Goal: Obtain resource: Download file/media

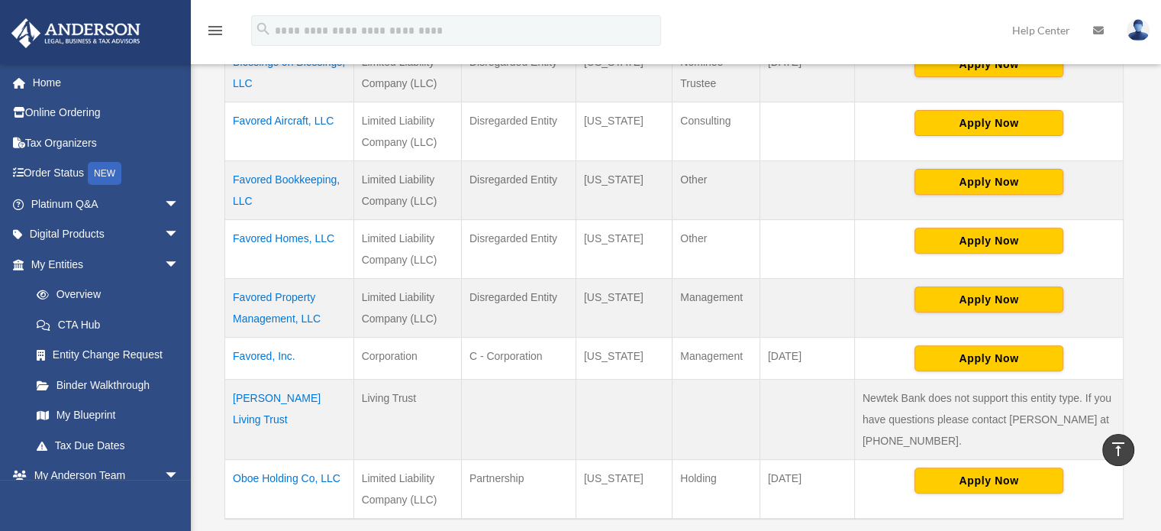
scroll to position [611, 0]
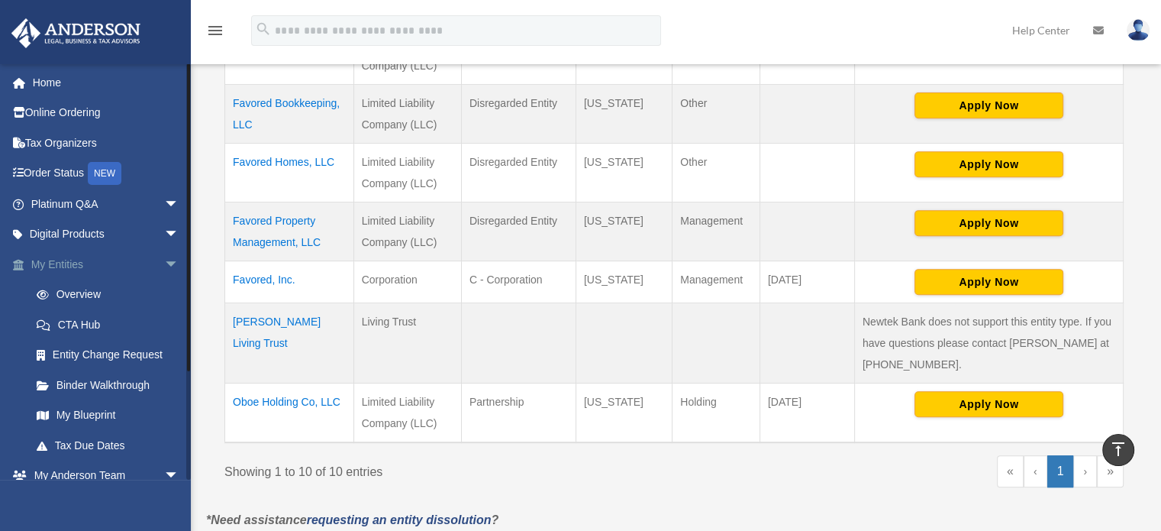
click at [53, 267] on link "My Entities arrow_drop_down" at bounding box center [107, 264] width 192 height 31
click at [83, 411] on link "My Blueprint" at bounding box center [111, 415] width 181 height 31
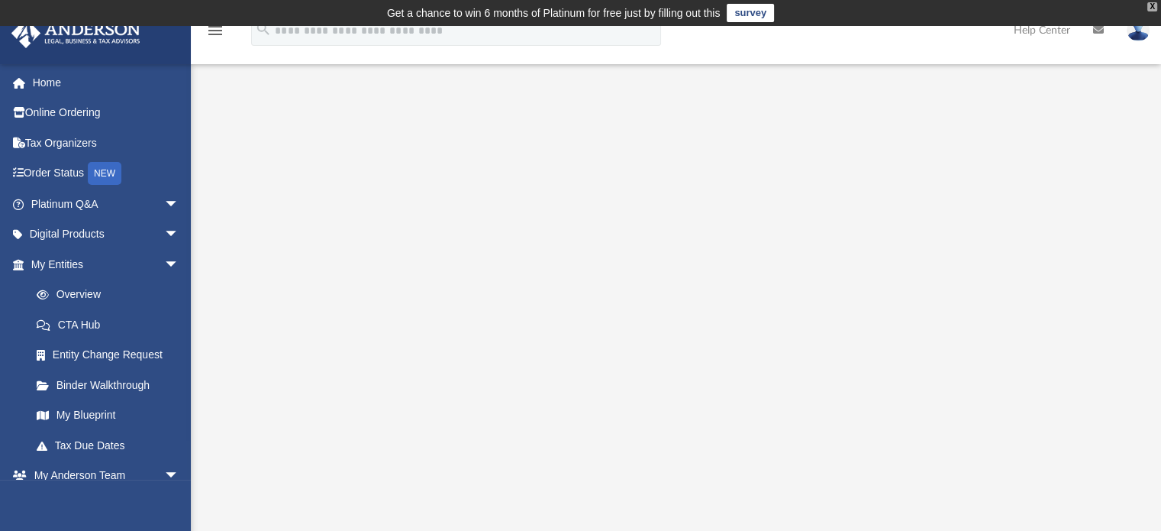
click at [1150, 6] on div "X" at bounding box center [1152, 6] width 10 height 9
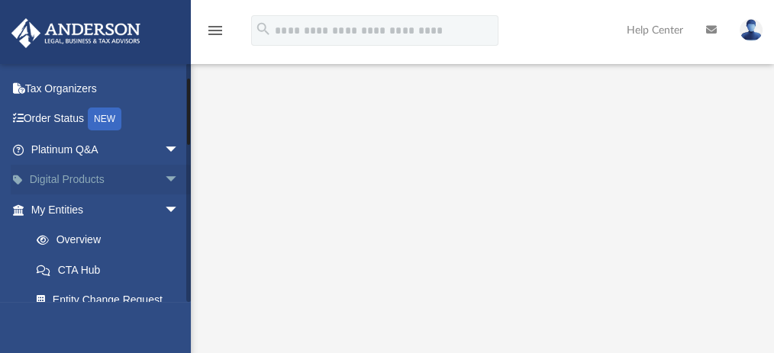
scroll to position [203, 0]
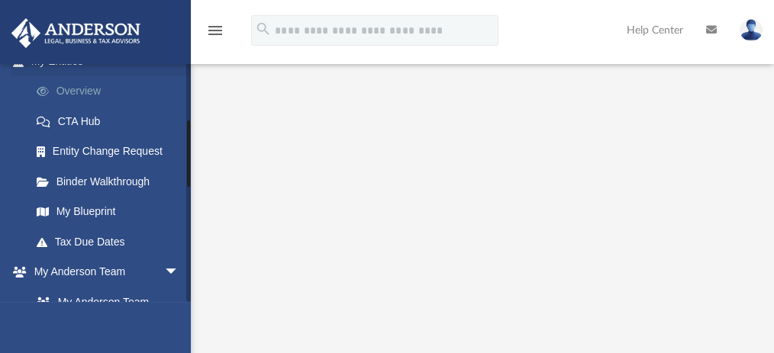
click at [83, 91] on link "Overview" at bounding box center [111, 91] width 181 height 31
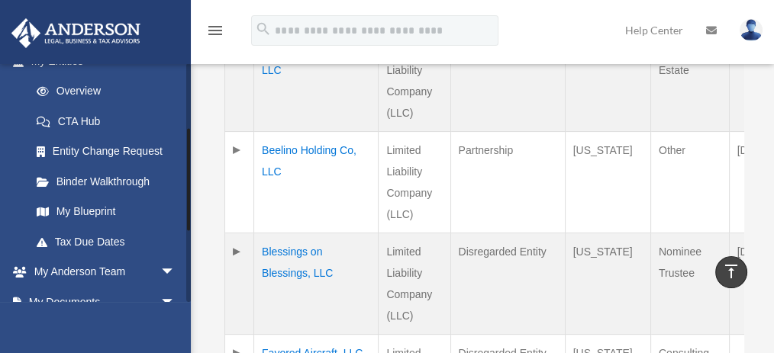
scroll to position [203, 0]
click at [78, 180] on link "Binder Walkthrough" at bounding box center [109, 181] width 177 height 31
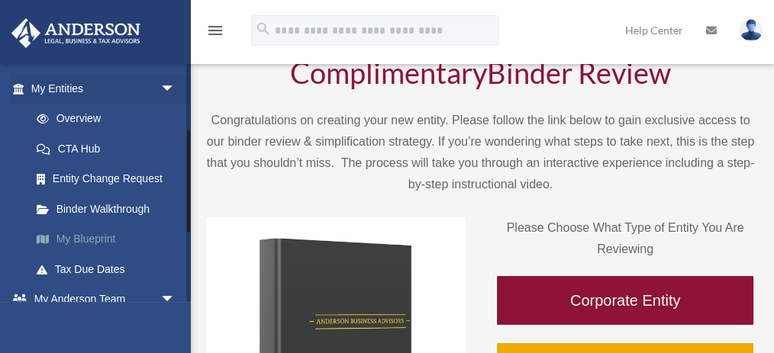
scroll to position [153, 0]
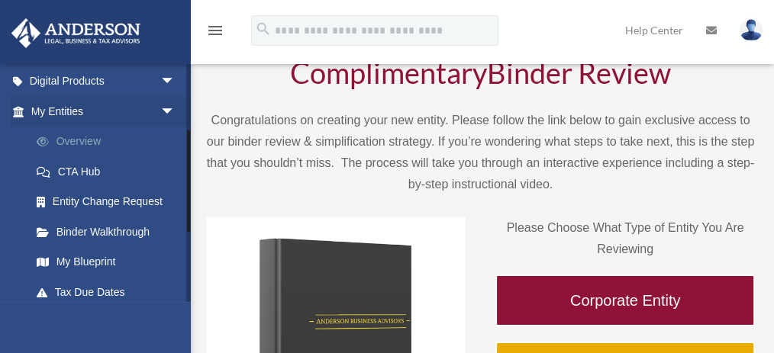
click at [62, 150] on link "Overview" at bounding box center [109, 142] width 177 height 31
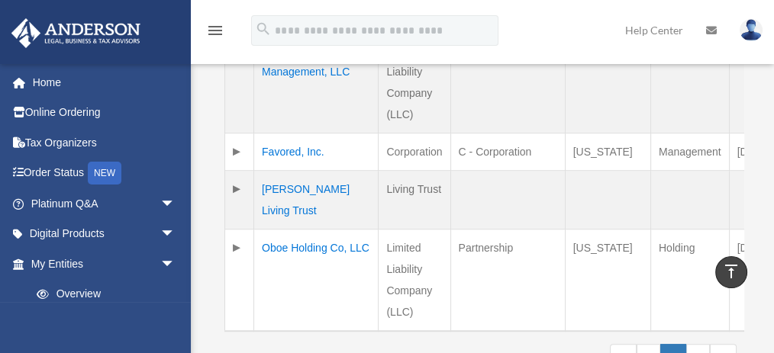
scroll to position [1119, 0]
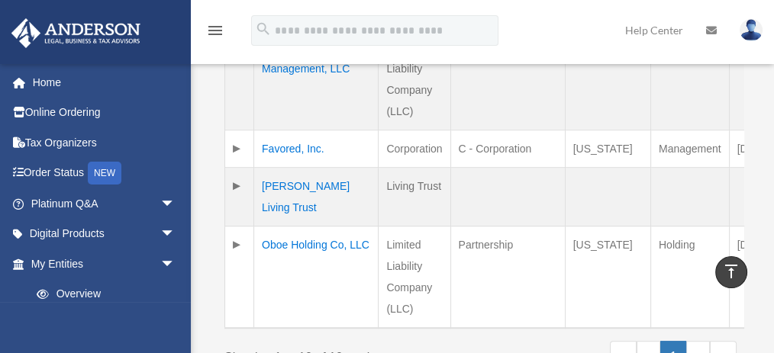
click at [285, 226] on td "Oboe Holding Co, LLC" at bounding box center [316, 277] width 124 height 102
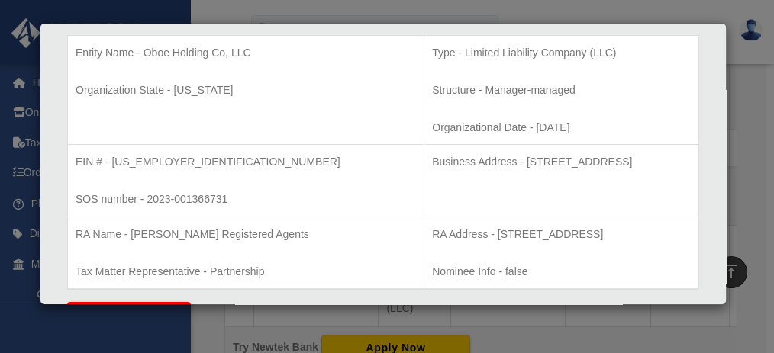
scroll to position [305, 0]
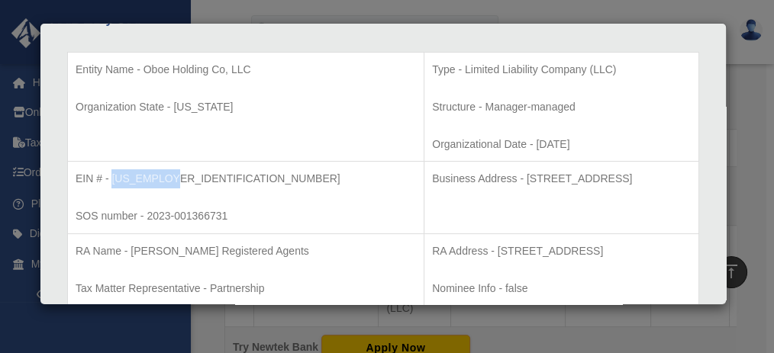
drag, startPoint x: 112, startPoint y: 176, endPoint x: 169, endPoint y: 178, distance: 56.5
click at [169, 178] on p "EIN # - [US_EMPLOYER_IDENTIFICATION_NUMBER]" at bounding box center [246, 178] width 340 height 19
copy p "93-4708547"
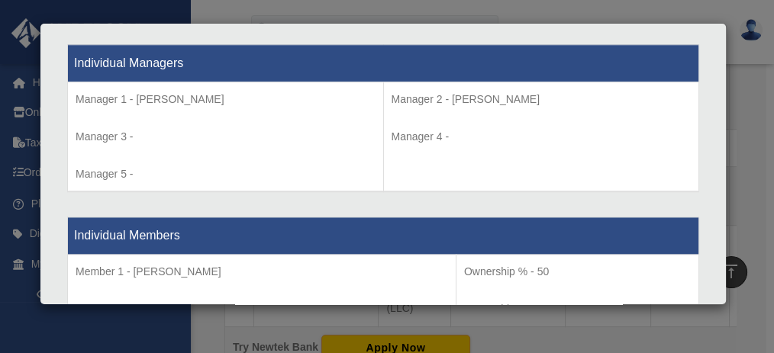
scroll to position [1414, 0]
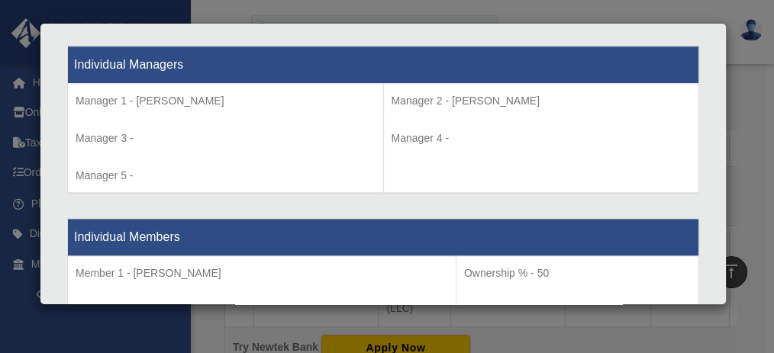
click at [753, 134] on div "Details × Articles Sent Organizational Date" at bounding box center [387, 176] width 774 height 353
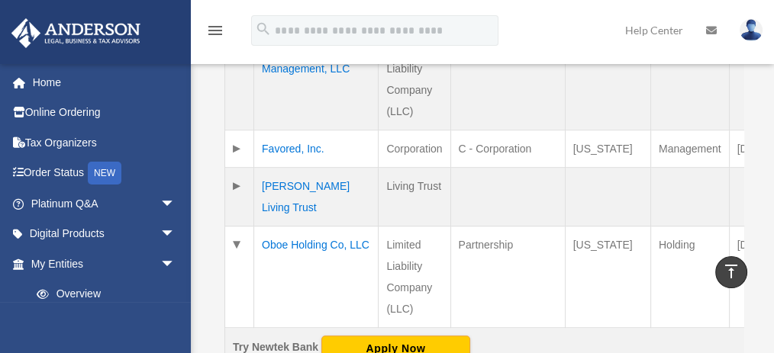
click at [289, 240] on td "Oboe Holding Co, LLC" at bounding box center [316, 277] width 124 height 102
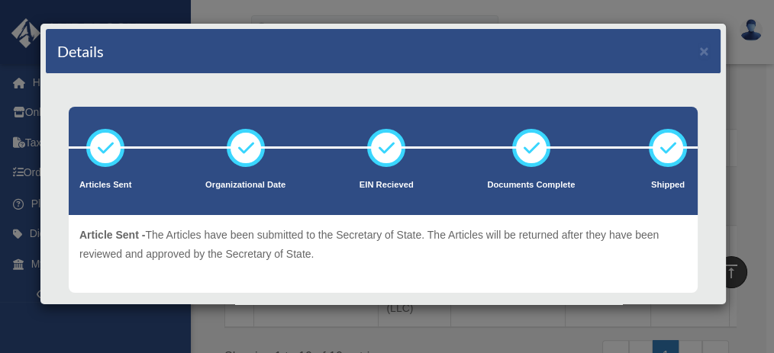
scroll to position [203, 0]
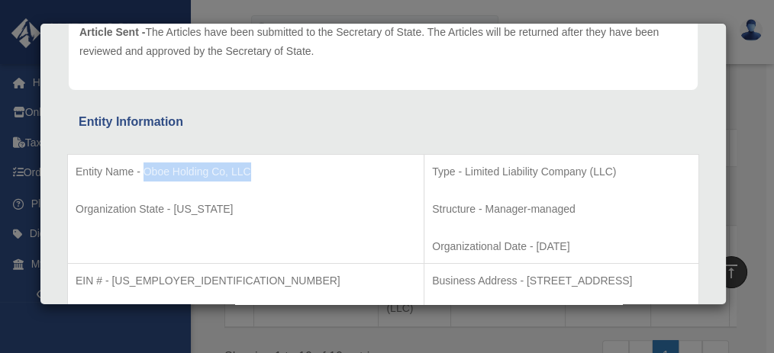
drag, startPoint x: 142, startPoint y: 166, endPoint x: 266, endPoint y: 163, distance: 124.5
click at [266, 163] on p "Entity Name - Oboe Holding Co, LLC" at bounding box center [246, 172] width 340 height 19
copy p "Oboe Holding Co, LLC"
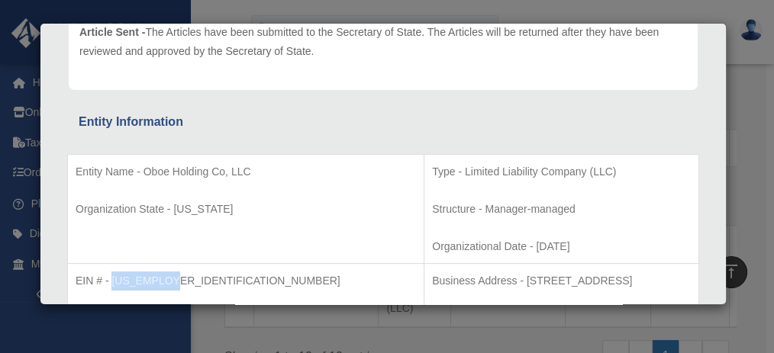
drag, startPoint x: 169, startPoint y: 280, endPoint x: 111, endPoint y: 281, distance: 58.8
click at [111, 281] on p "EIN # - 93-4708547" at bounding box center [246, 281] width 340 height 19
copy p "93-4708547"
drag, startPoint x: 486, startPoint y: 245, endPoint x: 413, endPoint y: 246, distance: 73.3
click at [432, 246] on p "Organizational Date - 2023-11-27" at bounding box center [561, 246] width 259 height 19
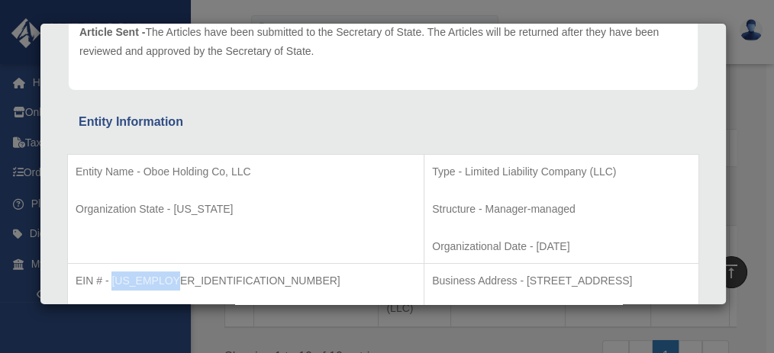
copy p "2023-11-27"
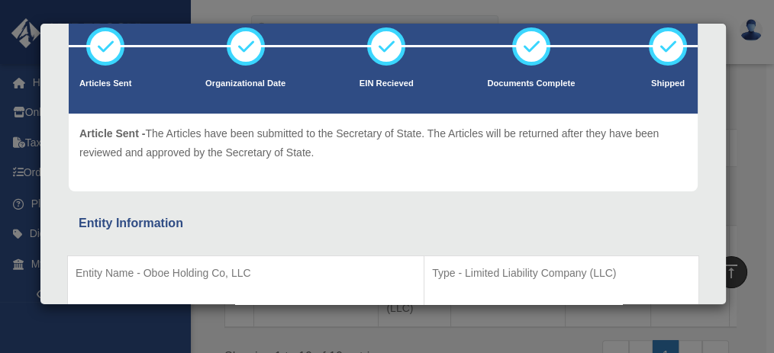
scroll to position [305, 0]
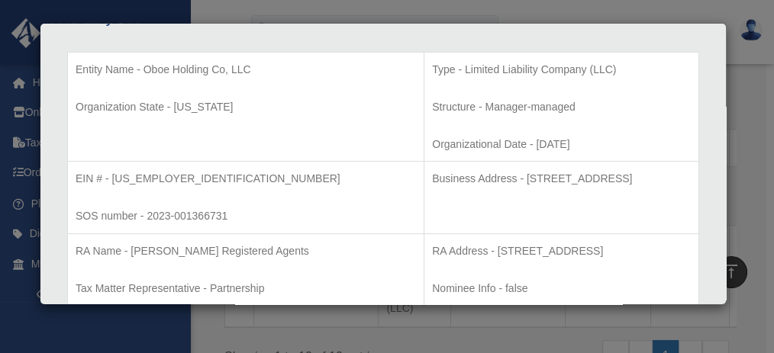
click at [750, 153] on div "Details × Articles Sent Organizational Date" at bounding box center [387, 176] width 774 height 353
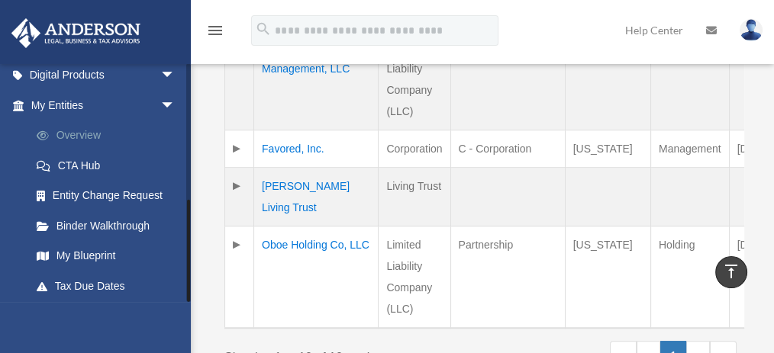
scroll to position [311, 0]
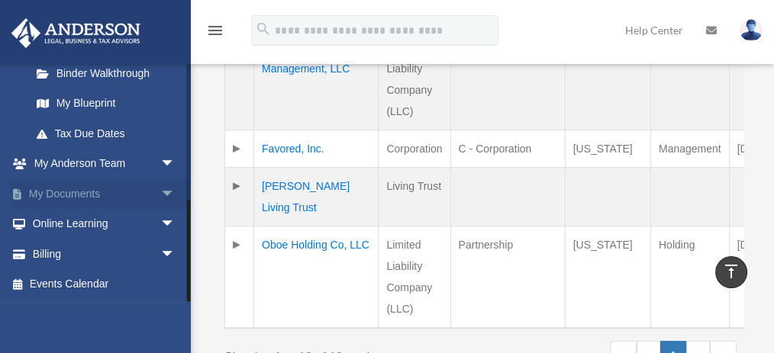
click at [72, 195] on link "My Documents arrow_drop_down" at bounding box center [105, 194] width 188 height 31
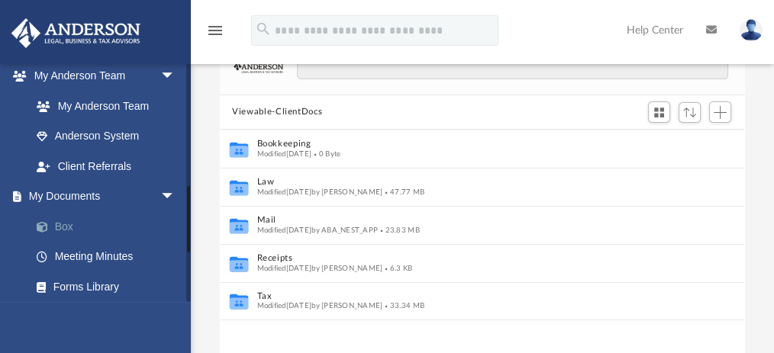
scroll to position [458, 0]
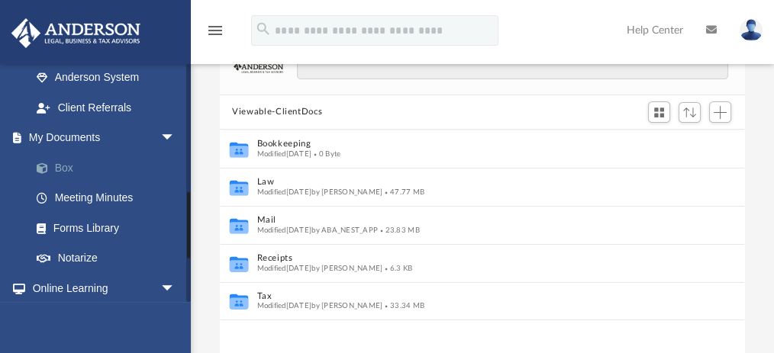
click at [69, 167] on link "Box" at bounding box center [109, 168] width 177 height 31
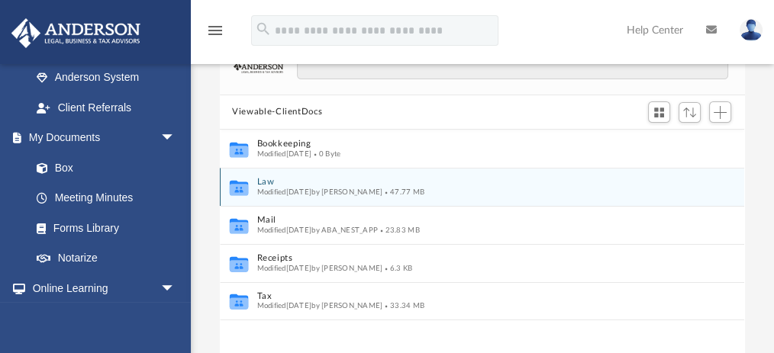
click at [267, 181] on button "Law" at bounding box center [472, 182] width 430 height 10
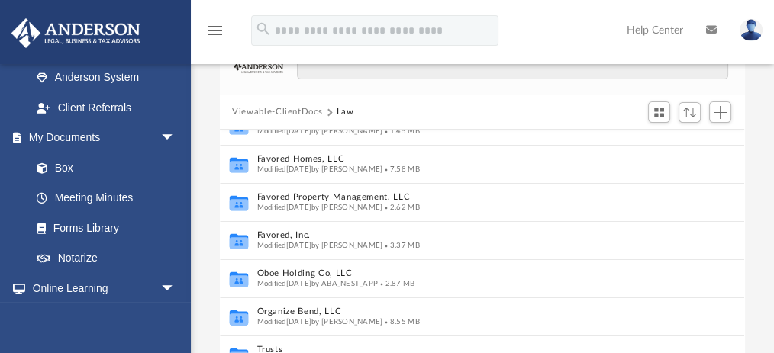
scroll to position [187, 0]
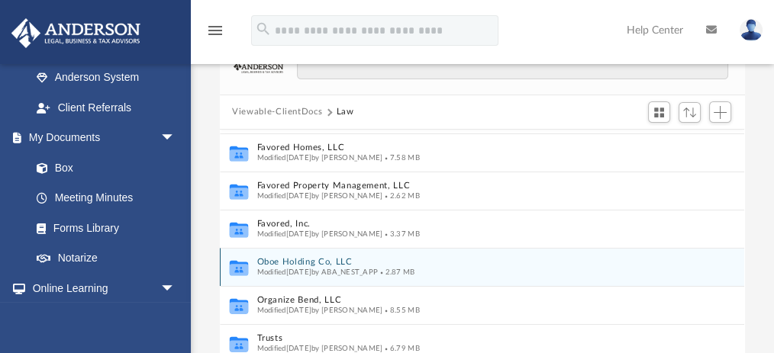
click at [289, 262] on div "Collaborated Folder Favored Aircraft, LLC Modified Thu May 15 2025 by Calyssa H…" at bounding box center [482, 303] width 524 height 347
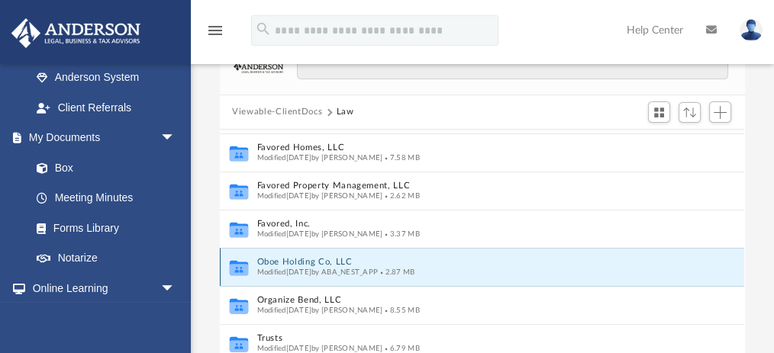
scroll to position [186, 0]
click at [242, 261] on icon "grid" at bounding box center [239, 268] width 18 height 15
click at [271, 259] on button "Oboe Holding Co, LLC" at bounding box center [468, 263] width 422 height 10
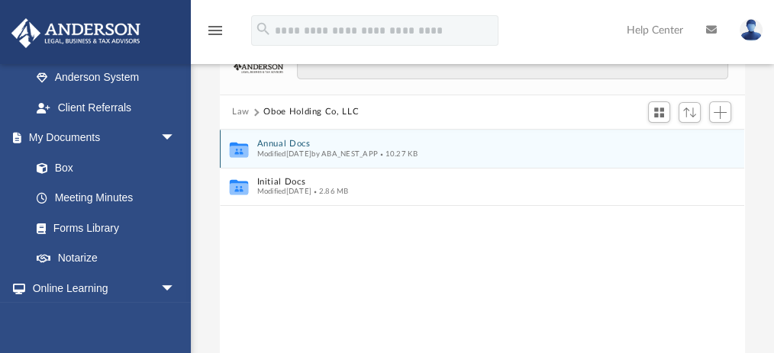
scroll to position [0, 0]
click at [284, 145] on button "Annual Docs" at bounding box center [472, 144] width 430 height 10
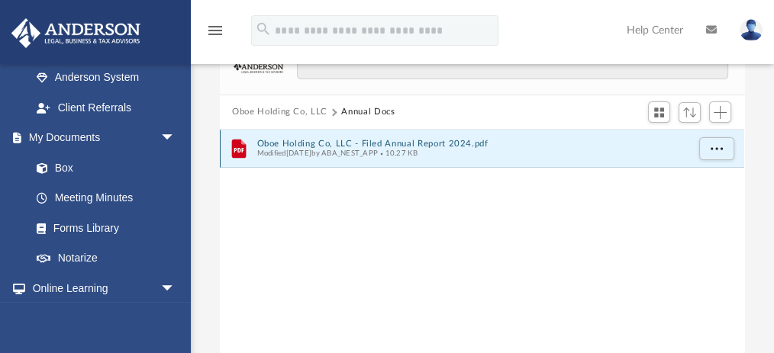
click at [286, 142] on button "Oboe Holding Co, LLC - Filed Annual Report 2024.pdf" at bounding box center [472, 144] width 430 height 10
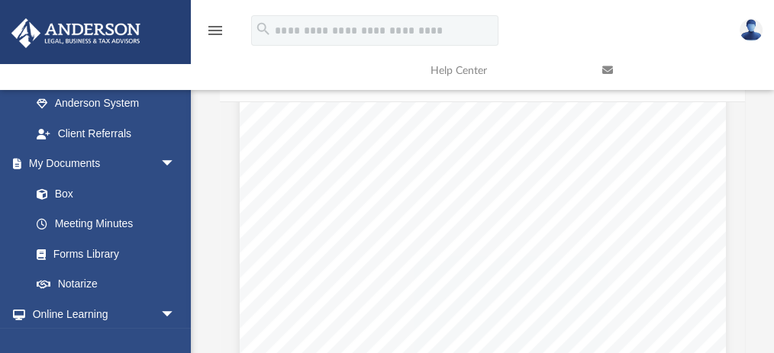
scroll to position [910, 0]
click at [72, 194] on link "Box" at bounding box center [109, 194] width 177 height 31
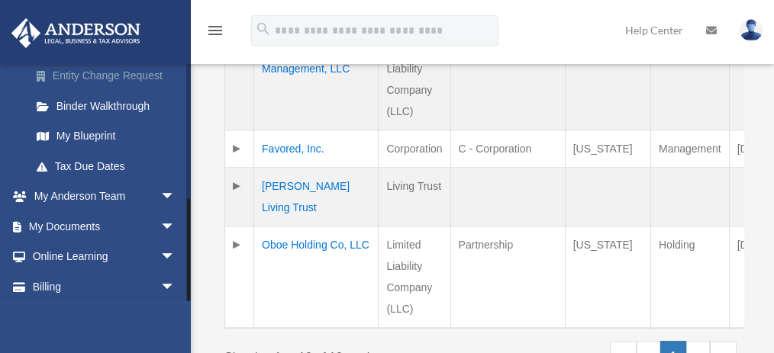
scroll to position [311, 0]
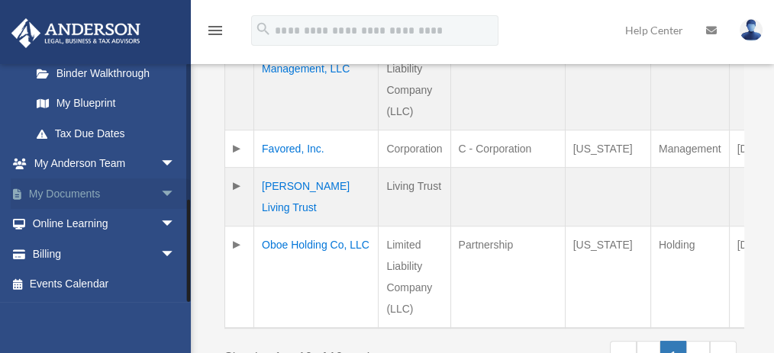
click at [54, 195] on link "My Documents arrow_drop_down" at bounding box center [105, 194] width 188 height 31
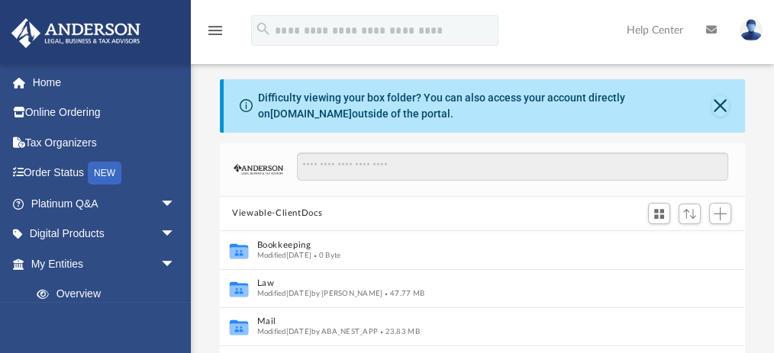
scroll to position [339, 517]
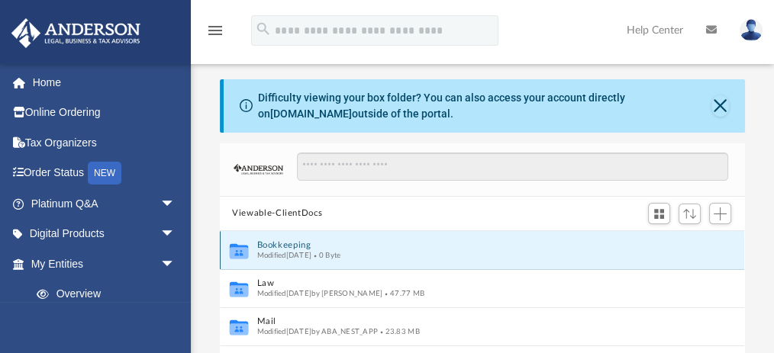
click at [272, 245] on button "Bookkeeping" at bounding box center [472, 245] width 430 height 10
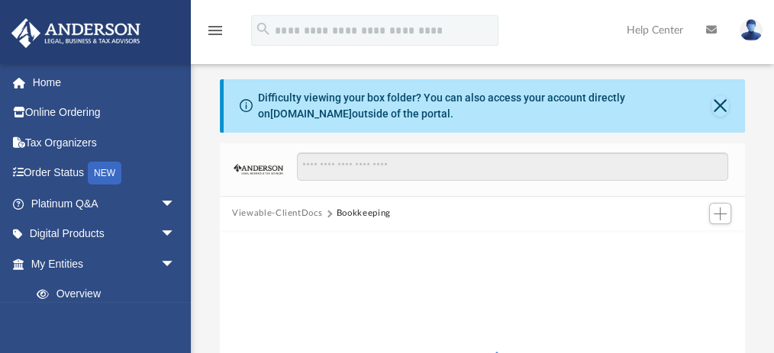
drag, startPoint x: 360, startPoint y: 214, endPoint x: 504, endPoint y: 224, distance: 143.9
click at [504, 224] on div "Viewable-ClientDocs Bookkeeping" at bounding box center [482, 214] width 525 height 34
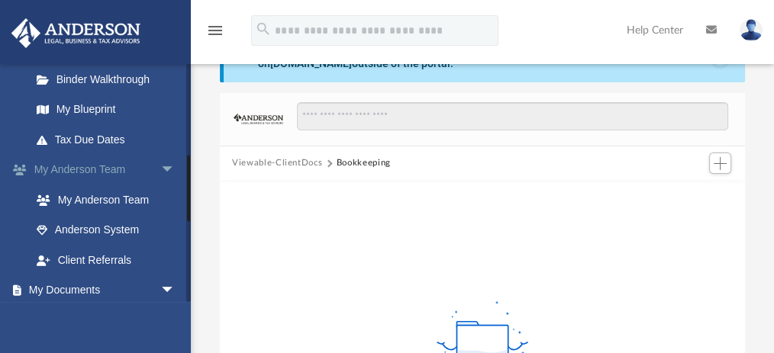
scroll to position [407, 0]
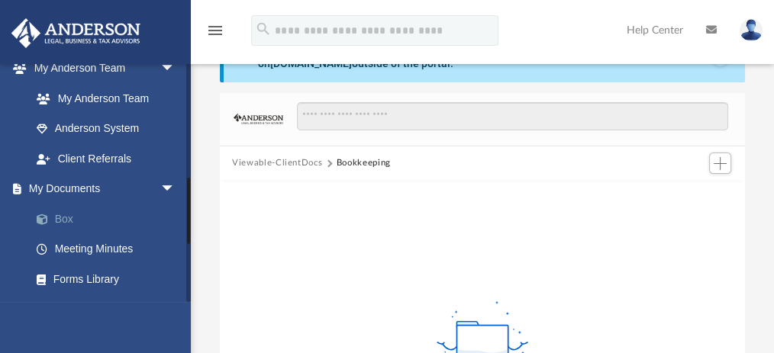
click at [62, 214] on link "Box" at bounding box center [109, 219] width 177 height 31
click at [65, 221] on link "Box" at bounding box center [109, 219] width 177 height 31
click at [285, 160] on button "Viewable-ClientDocs" at bounding box center [277, 163] width 90 height 14
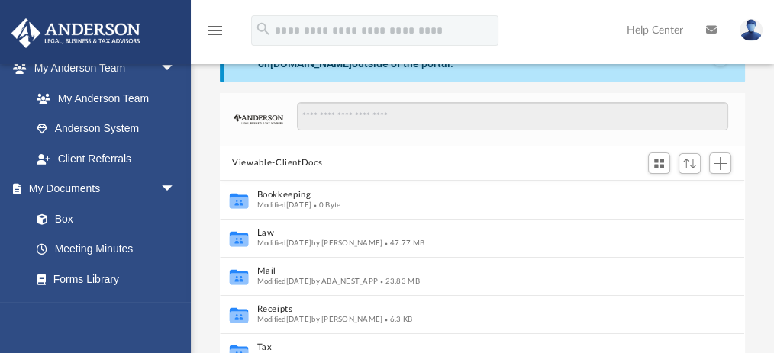
scroll to position [339, 517]
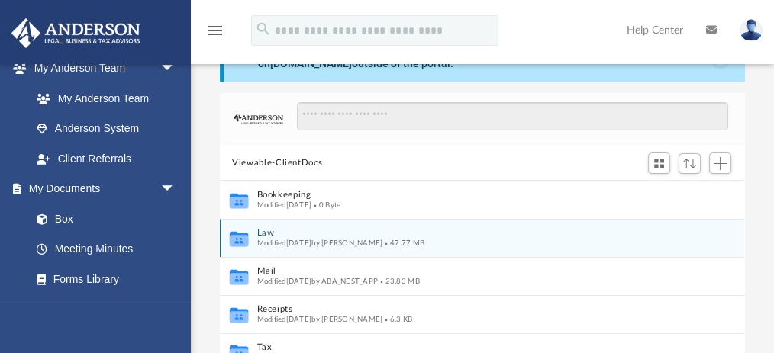
click at [263, 236] on button "Law" at bounding box center [472, 233] width 430 height 10
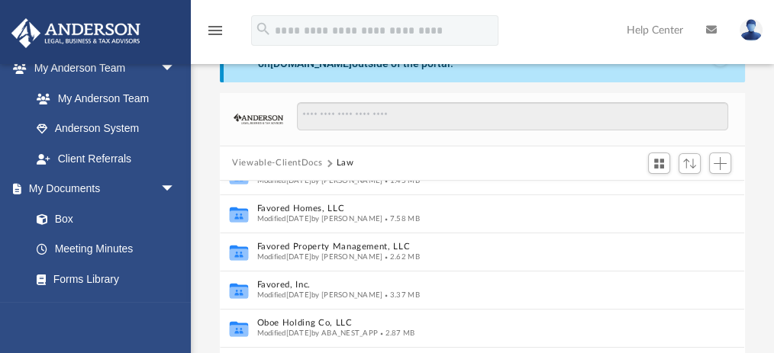
scroll to position [187, 0]
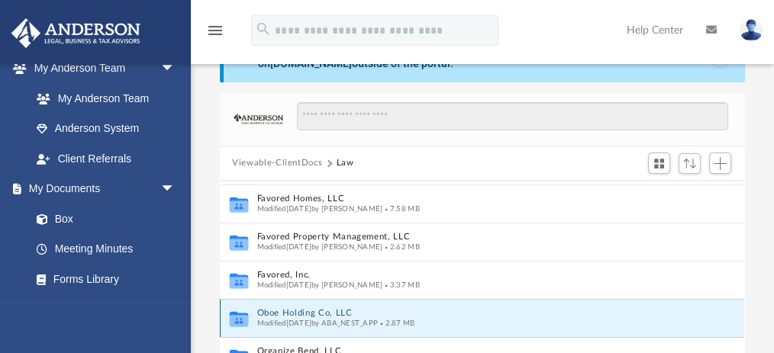
click at [269, 314] on div "Collaborated Folder [STREET_ADDRESS], LLC Modified [DATE] by [PERSON_NAME] 2.12…" at bounding box center [482, 354] width 524 height 347
click at [241, 313] on icon "grid" at bounding box center [239, 319] width 18 height 15
click at [267, 314] on button "Oboe Holding Co, LLC" at bounding box center [468, 313] width 422 height 10
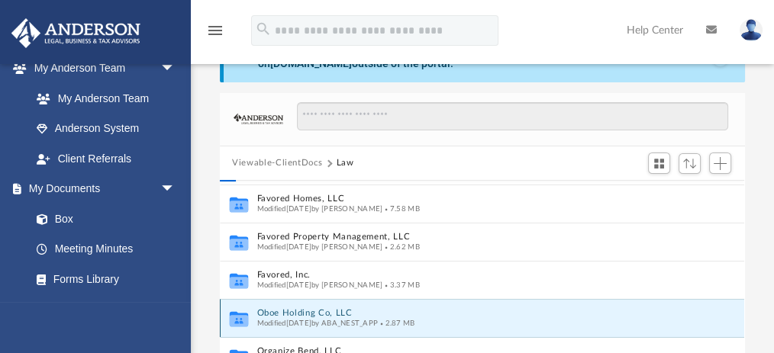
scroll to position [0, 0]
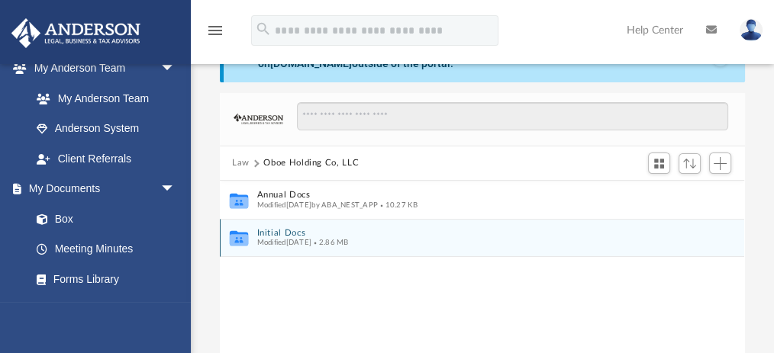
click at [267, 231] on button "Initial Docs" at bounding box center [472, 233] width 430 height 10
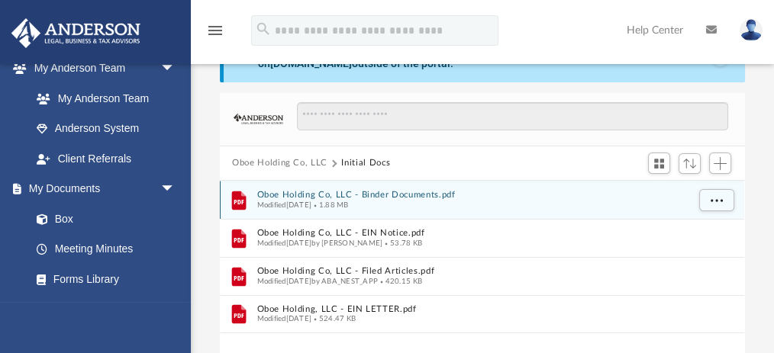
click at [303, 190] on button "Oboe Holding Co, LLC - Binder Documents.pdf" at bounding box center [472, 195] width 430 height 10
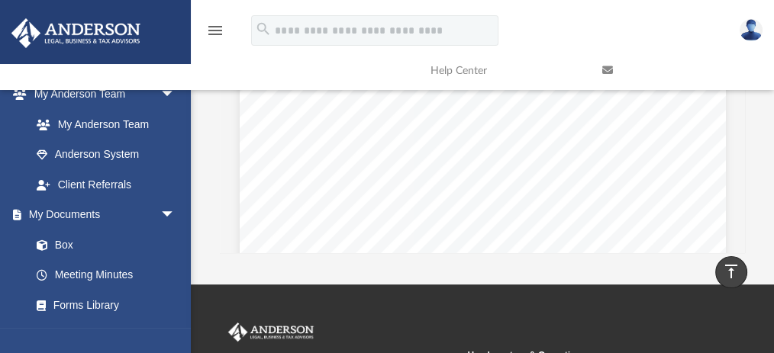
scroll to position [546, 0]
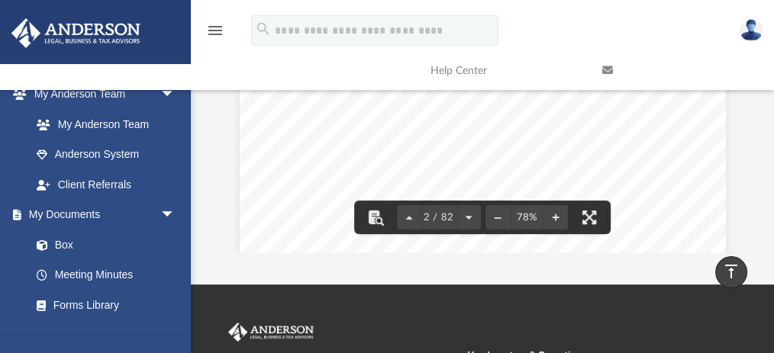
drag, startPoint x: 514, startPoint y: 140, endPoint x: 442, endPoint y: 134, distance: 72.1
click at [442, 134] on div "Overview of Oboe Holding Co, LLC Entity Formation Information State of Organiza…" at bounding box center [483, 291] width 486 height 629
drag, startPoint x: 436, startPoint y: 140, endPoint x: 509, endPoint y: 139, distance: 73.3
click at [467, 139] on span "[DATE]" at bounding box center [453, 141] width 27 height 9
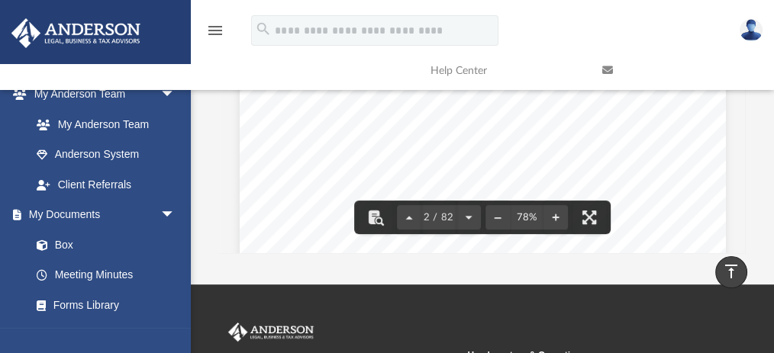
drag, startPoint x: 437, startPoint y: 139, endPoint x: 511, endPoint y: 140, distance: 73.3
click at [467, 140] on span "[DATE]" at bounding box center [453, 141] width 27 height 9
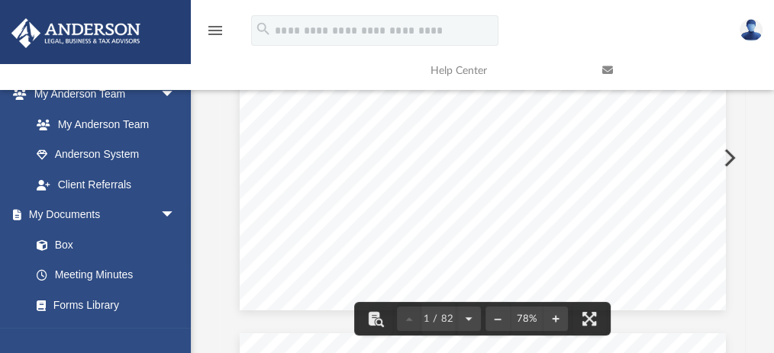
scroll to position [18, 0]
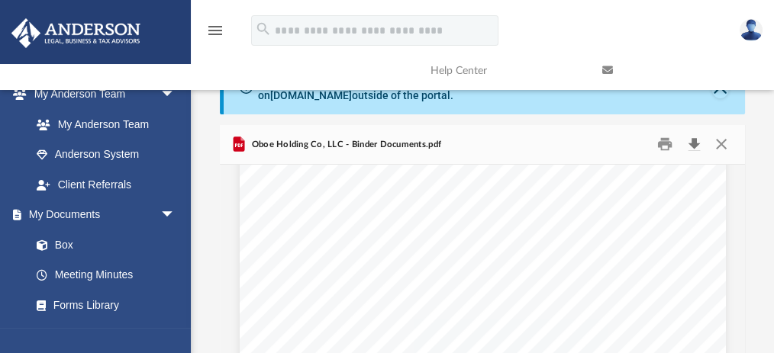
click at [690, 144] on button "Download" at bounding box center [693, 145] width 27 height 24
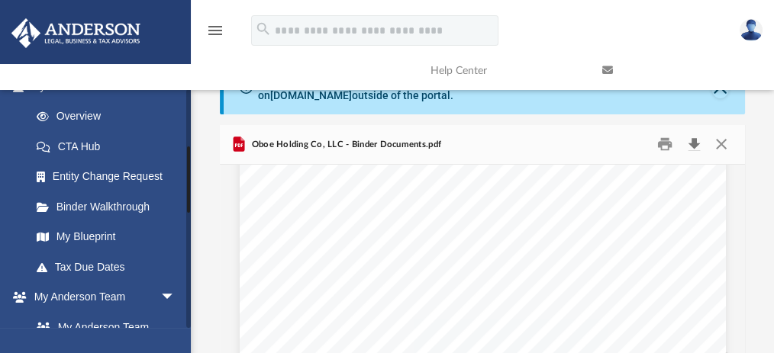
scroll to position [203, 0]
click at [72, 234] on link "My Blueprint" at bounding box center [109, 238] width 177 height 31
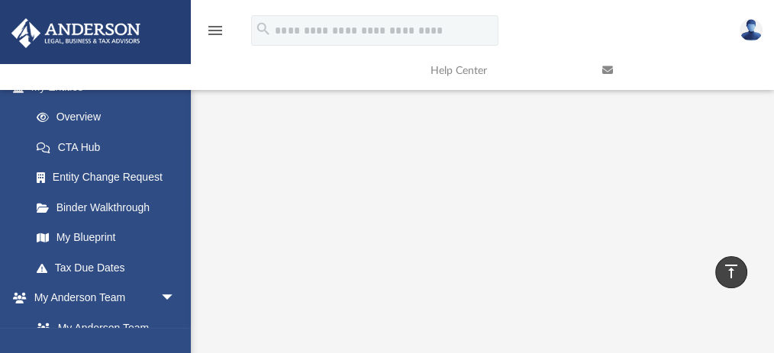
scroll to position [171, 0]
